Goal: Task Accomplishment & Management: Use online tool/utility

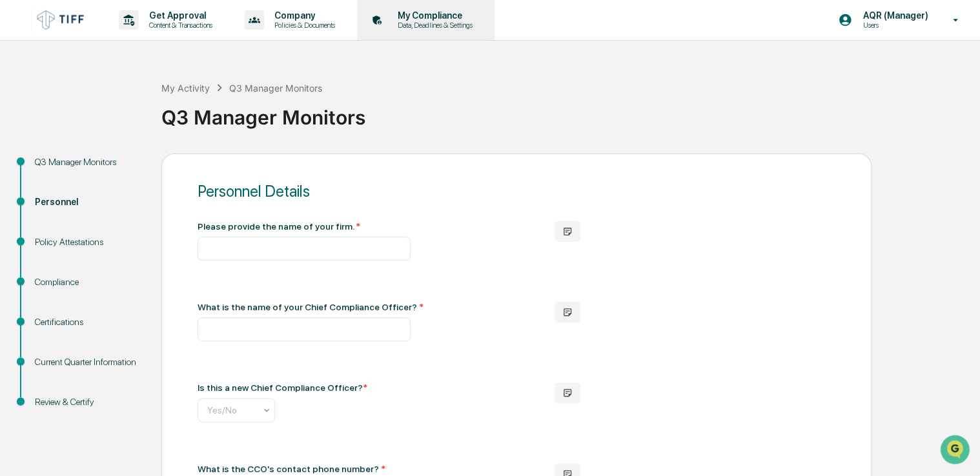
click at [446, 22] on p "Data, Deadlines & Settings" at bounding box center [433, 25] width 92 height 9
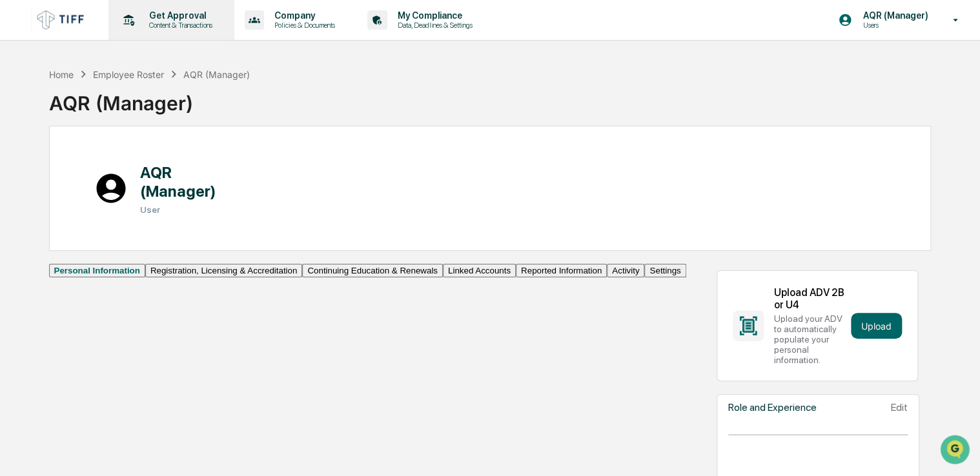
click at [181, 27] on p "Content & Transactions" at bounding box center [179, 25] width 80 height 9
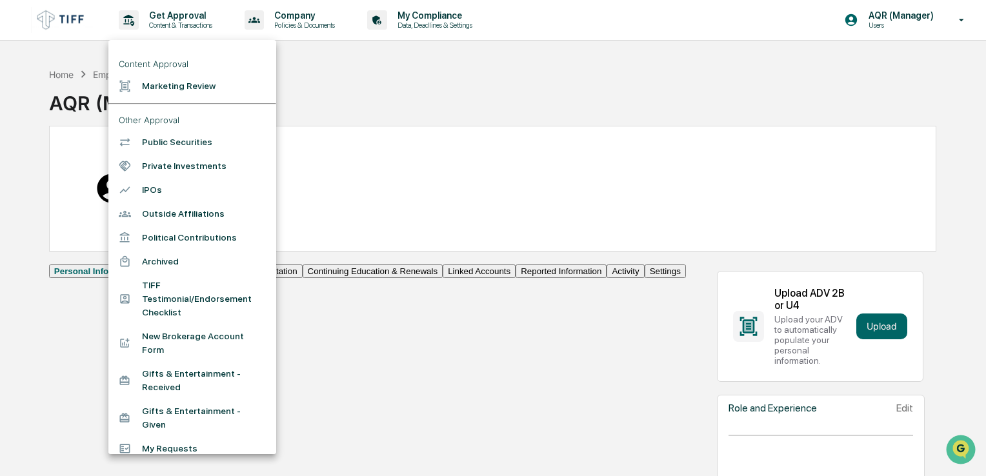
click at [311, 91] on div at bounding box center [493, 238] width 986 height 476
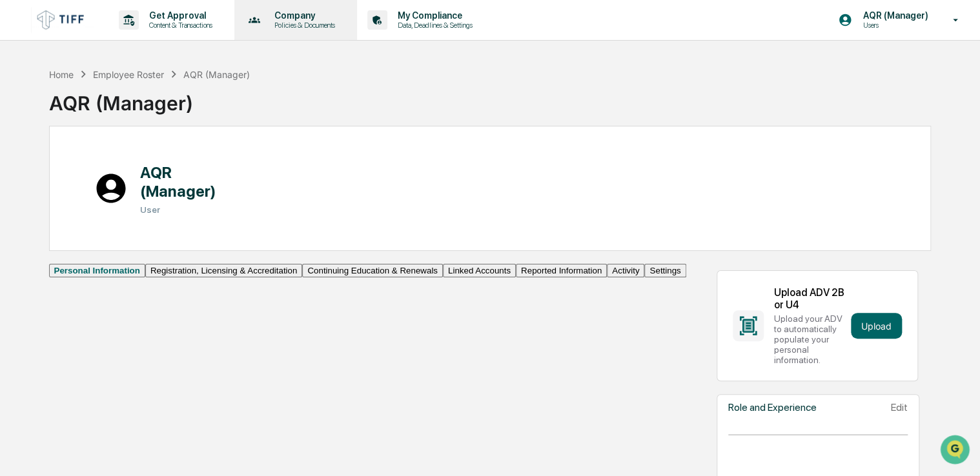
click at [294, 17] on p "Company" at bounding box center [302, 15] width 77 height 10
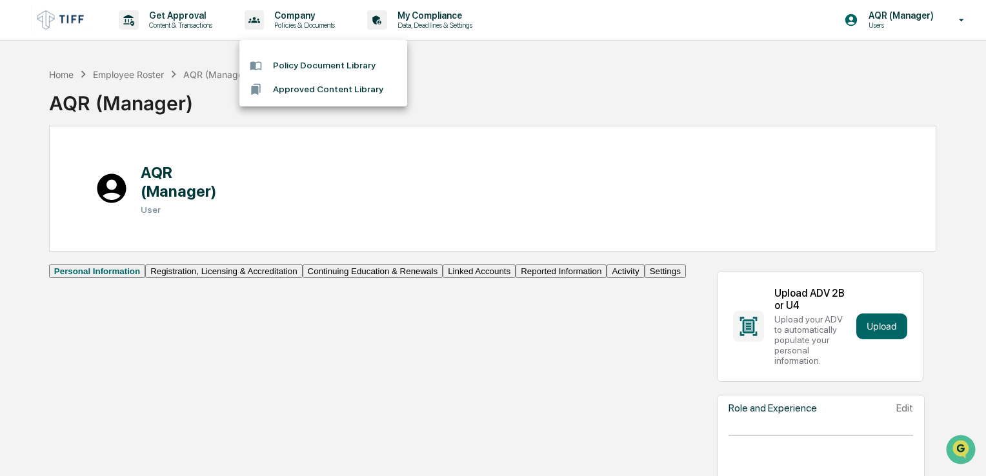
click at [445, 97] on div at bounding box center [493, 238] width 986 height 476
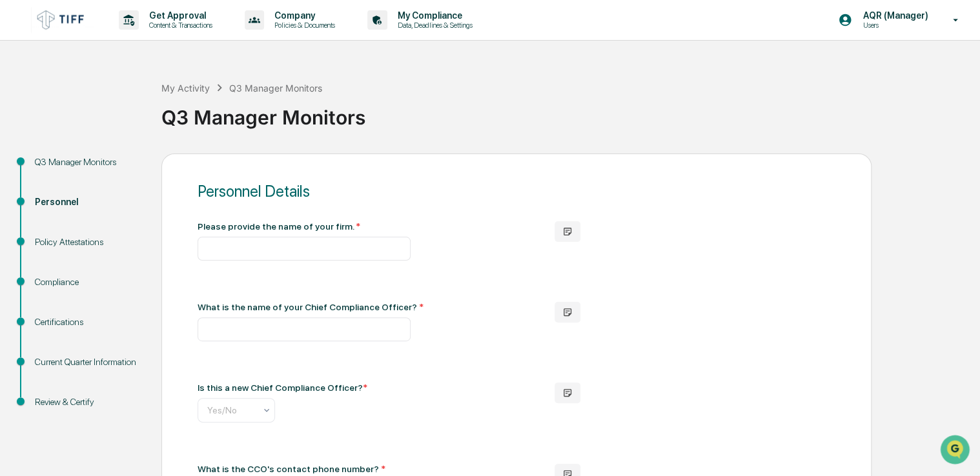
click at [66, 406] on div "Review & Certify" at bounding box center [88, 403] width 106 height 14
click at [43, 245] on div "Policy Attestations" at bounding box center [88, 243] width 106 height 14
click at [56, 161] on div "Q3 Manager Monitors" at bounding box center [88, 163] width 106 height 14
